Goal: Find specific page/section: Find specific page/section

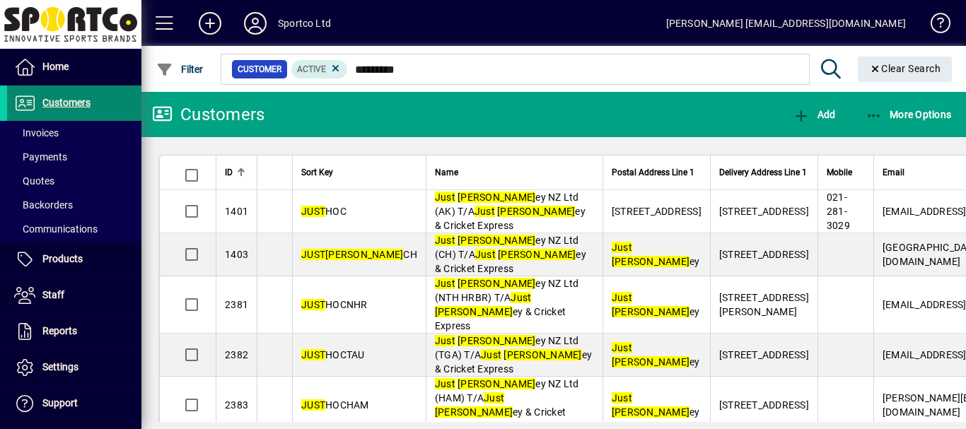
click at [83, 107] on span "Customers" at bounding box center [66, 102] width 48 height 11
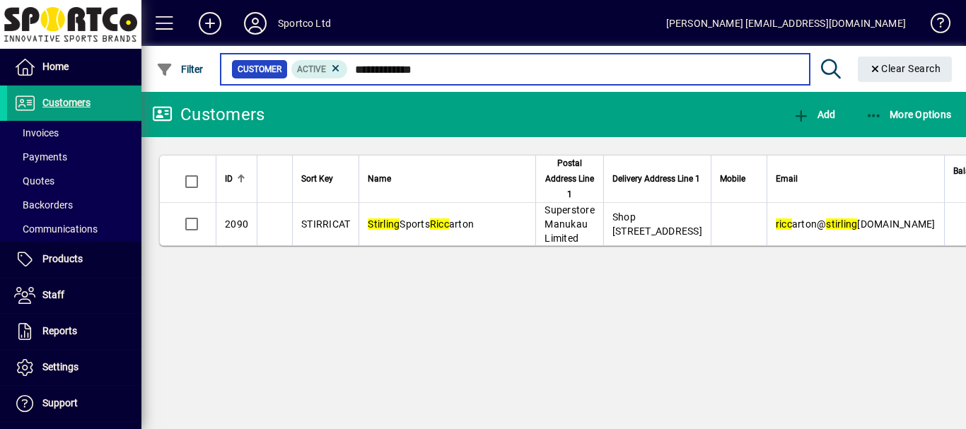
type input "**********"
